Goal: Information Seeking & Learning: Learn about a topic

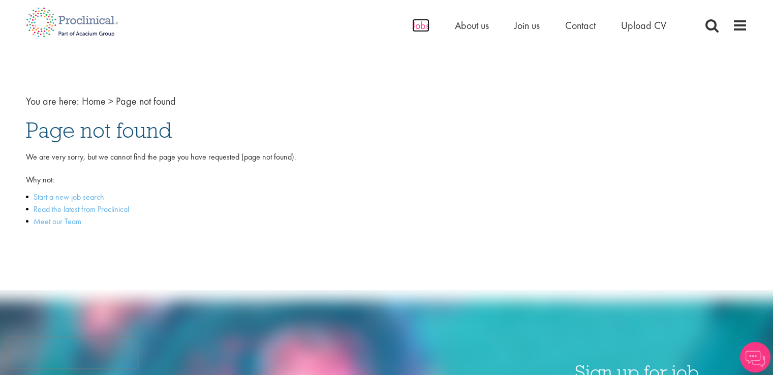
click at [417, 21] on span "Jobs" at bounding box center [420, 25] width 17 height 13
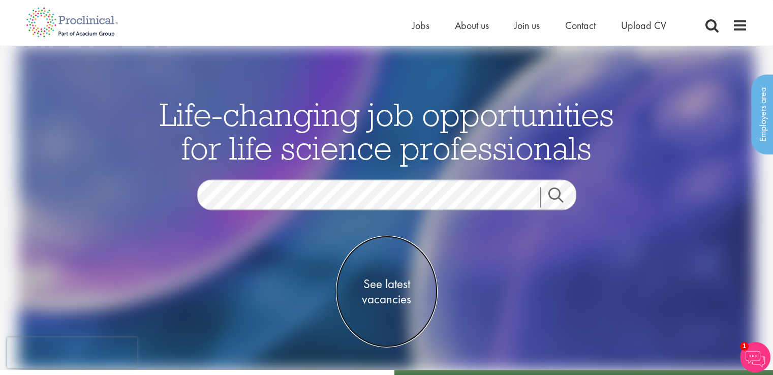
click at [380, 286] on span "See latest vacancies" at bounding box center [387, 291] width 102 height 31
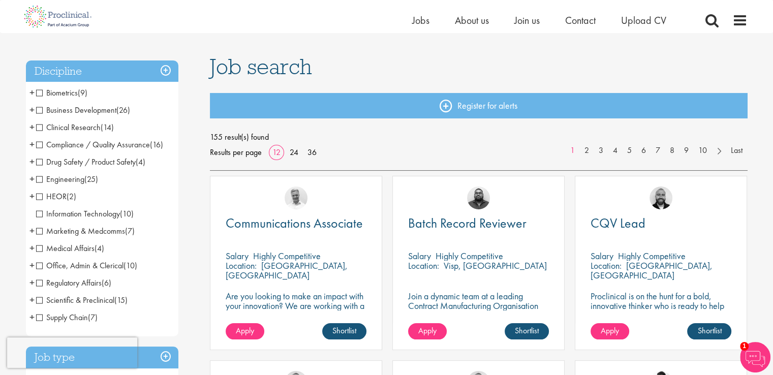
scroll to position [71, 0]
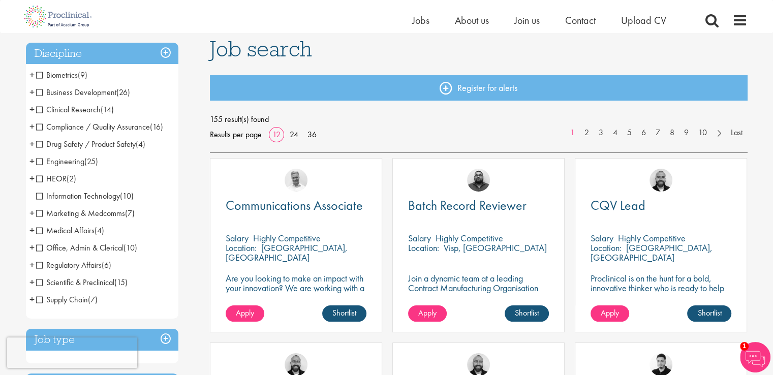
click at [88, 232] on span "Medical Affairs" at bounding box center [65, 230] width 58 height 11
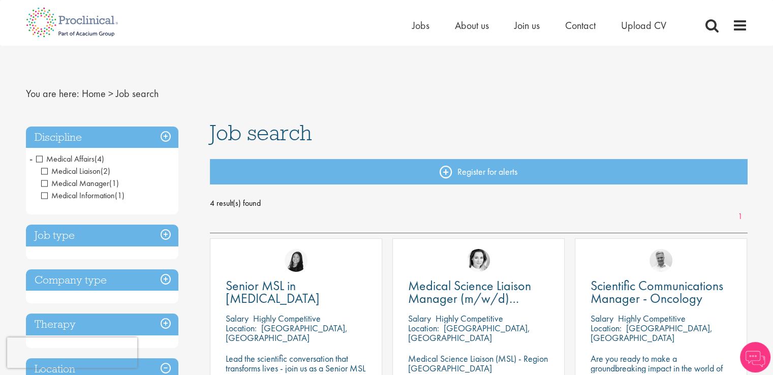
click at [162, 138] on h3 "Discipline" at bounding box center [102, 138] width 153 height 22
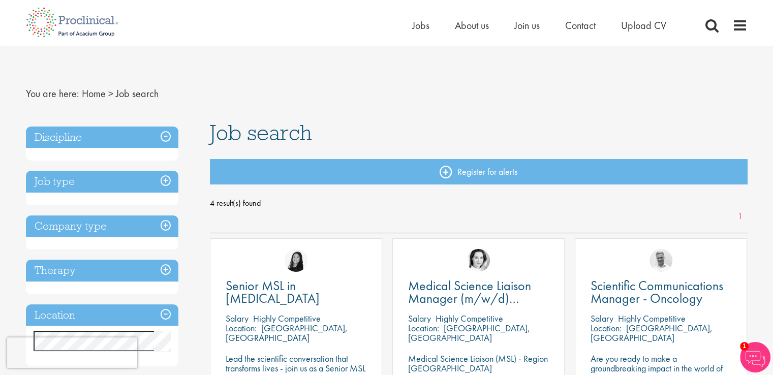
click at [162, 138] on h3 "Discipline" at bounding box center [102, 138] width 153 height 22
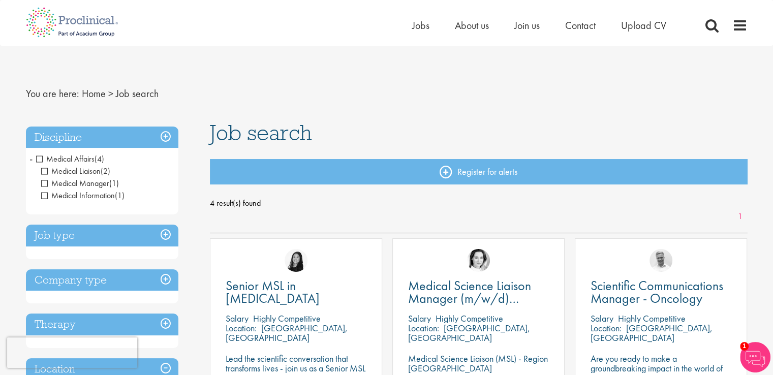
click at [40, 159] on span "Medical Affairs" at bounding box center [65, 159] width 58 height 11
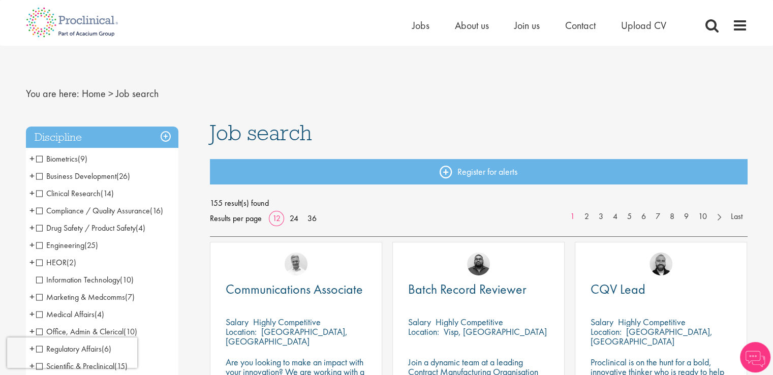
click at [38, 194] on span "Clinical Research" at bounding box center [68, 193] width 65 height 11
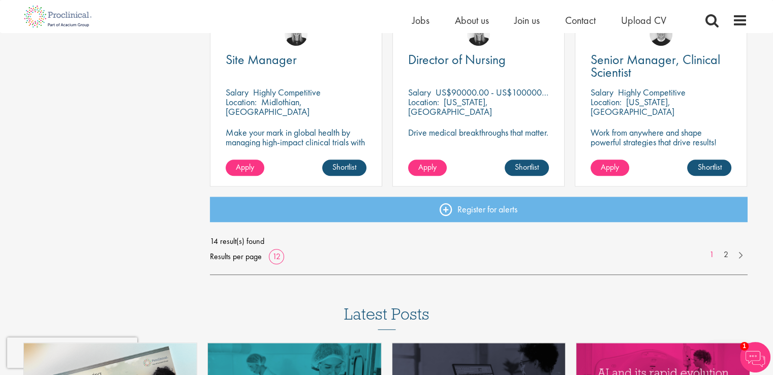
scroll to position [756, 0]
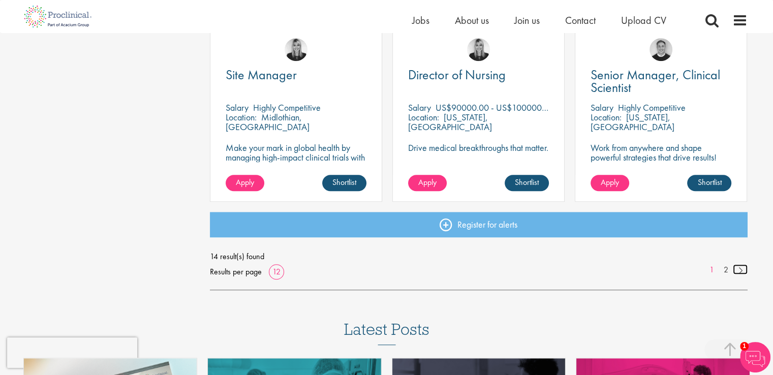
click at [740, 268] on link at bounding box center [740, 269] width 15 height 10
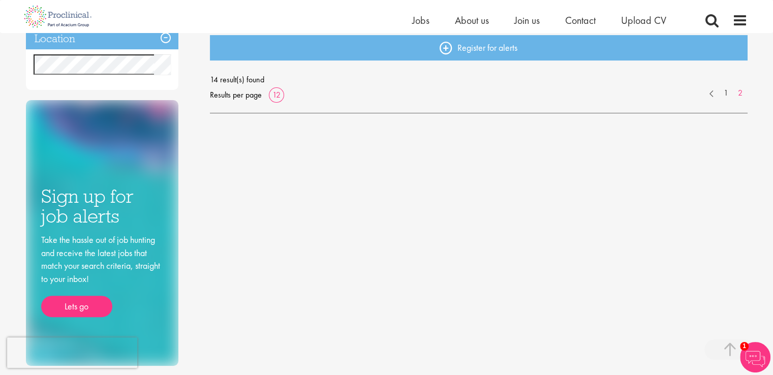
scroll to position [327, 0]
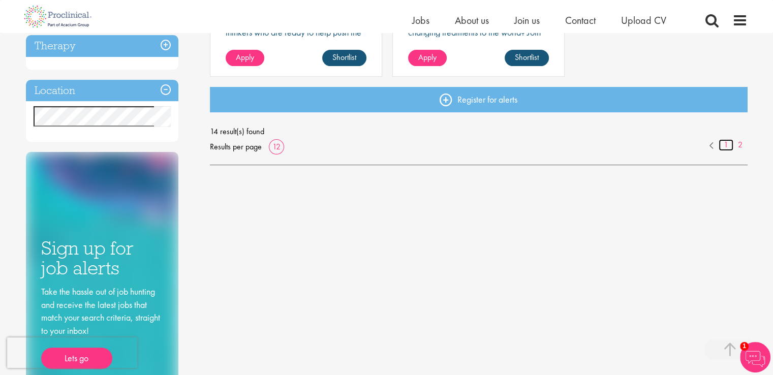
click at [728, 147] on link "1" at bounding box center [726, 145] width 15 height 12
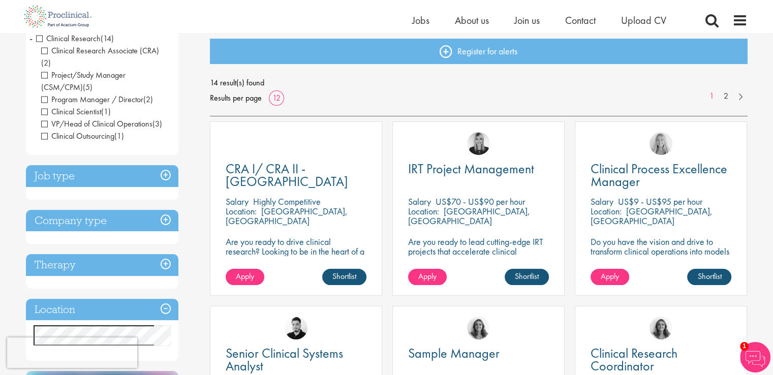
scroll to position [122, 0]
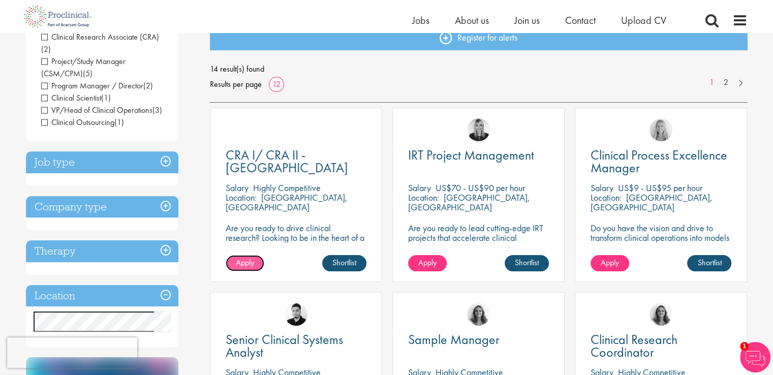
click at [256, 263] on link "Apply" at bounding box center [245, 263] width 39 height 16
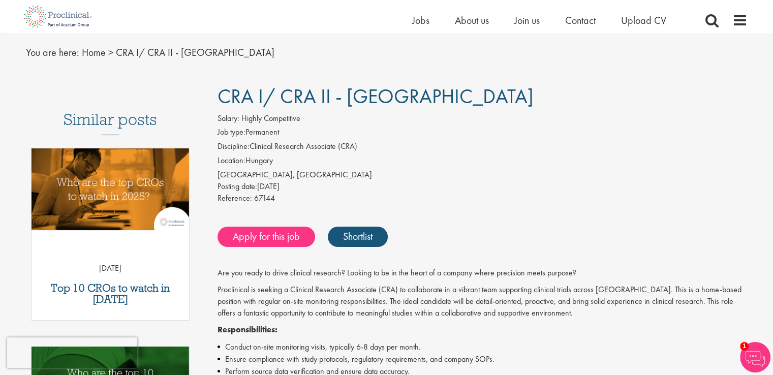
scroll to position [18, 0]
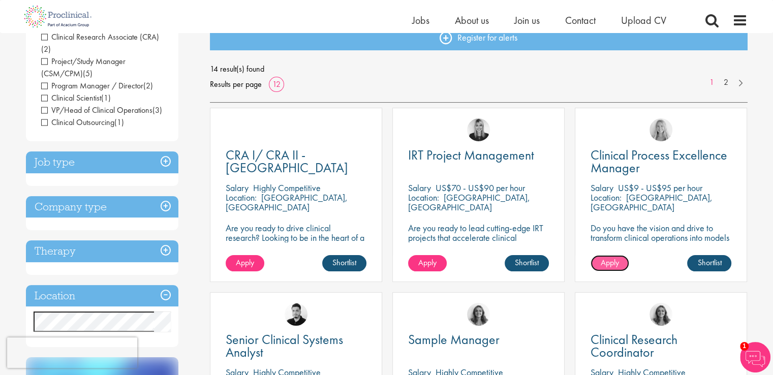
click at [614, 267] on span "Apply" at bounding box center [610, 262] width 18 height 11
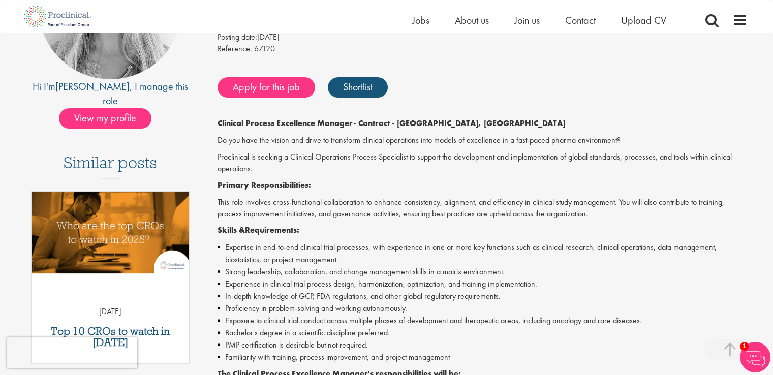
scroll to position [115, 0]
